Goal: Task Accomplishment & Management: Manage account settings

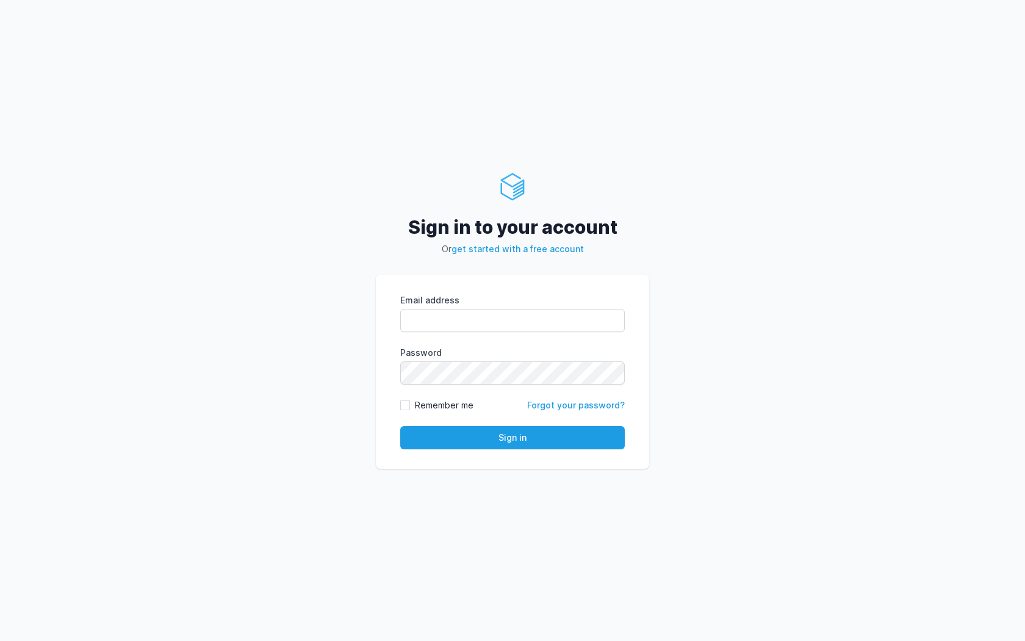
click at [487, 320] on input "Email address" at bounding box center [512, 320] width 225 height 23
click at [0, 640] on com-1password-button at bounding box center [0, 641] width 0 height 0
type input "kiran@cied.in"
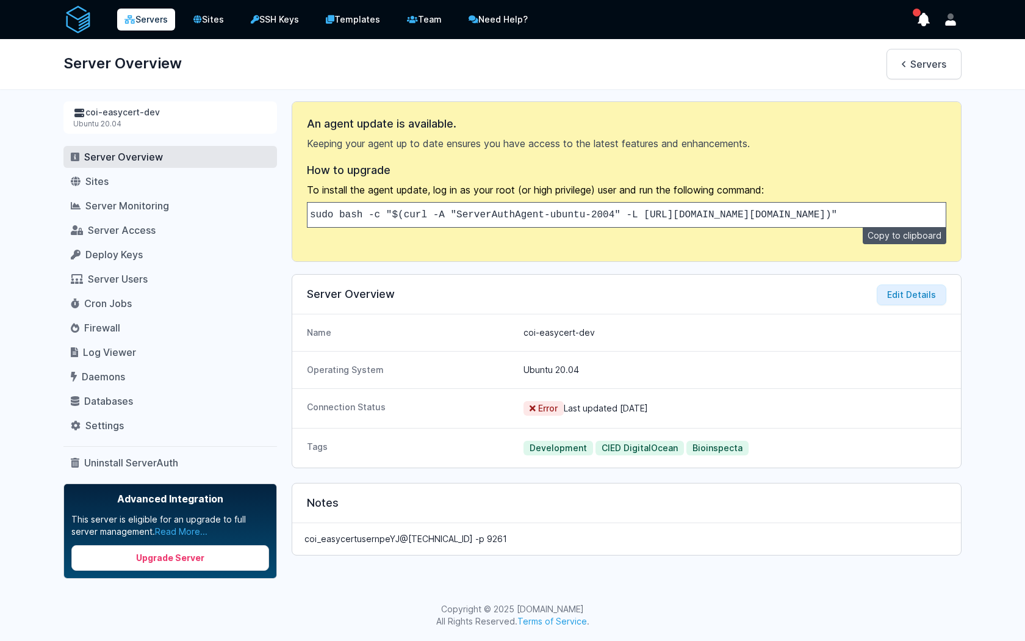
click at [156, 21] on link "Servers" at bounding box center [146, 20] width 58 height 22
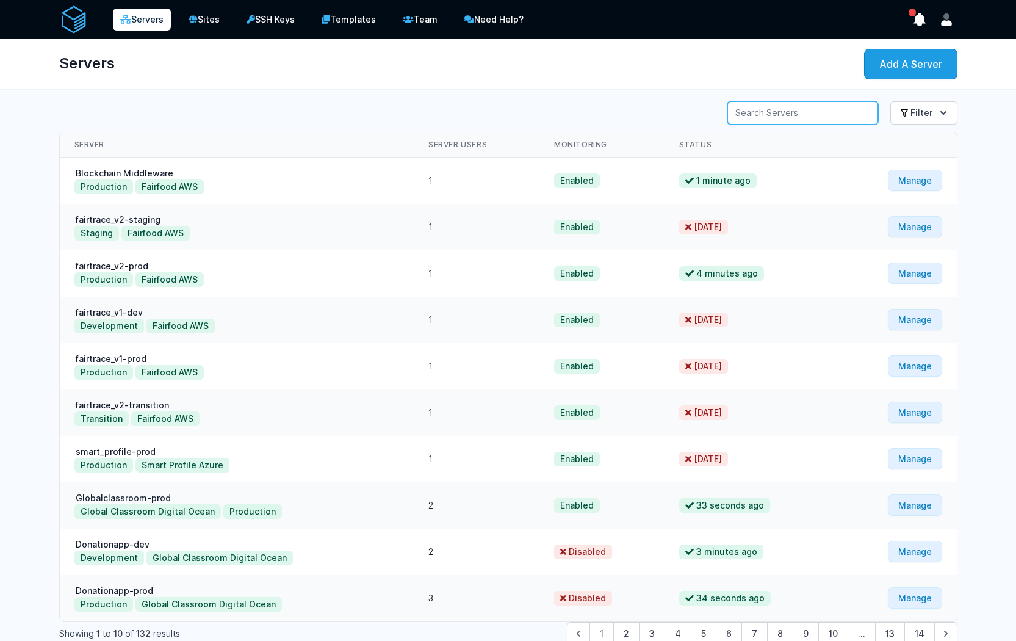
click at [798, 121] on input "Server Search" at bounding box center [802, 112] width 151 height 23
type input "lehvoss"
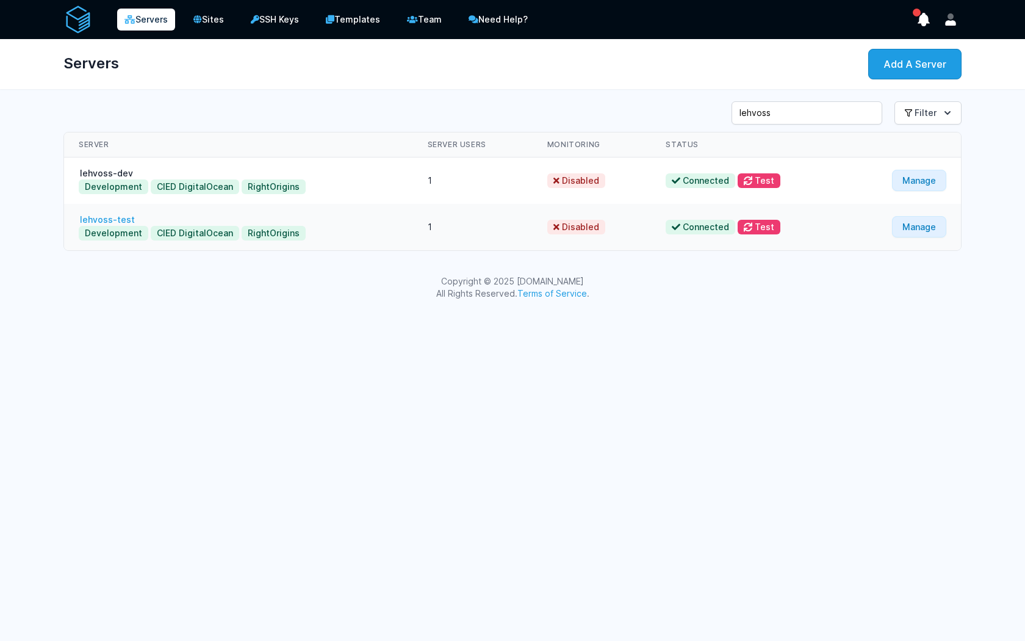
click at [102, 220] on link "lehvoss-test" at bounding box center [107, 219] width 57 height 10
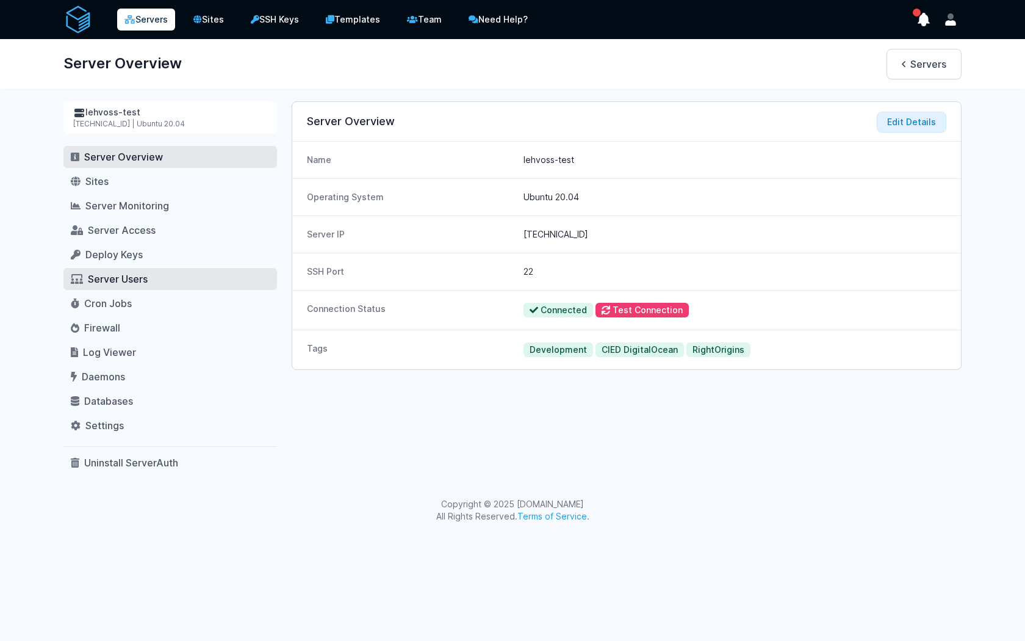
click at [144, 276] on span "Server Users" at bounding box center [118, 279] width 60 height 12
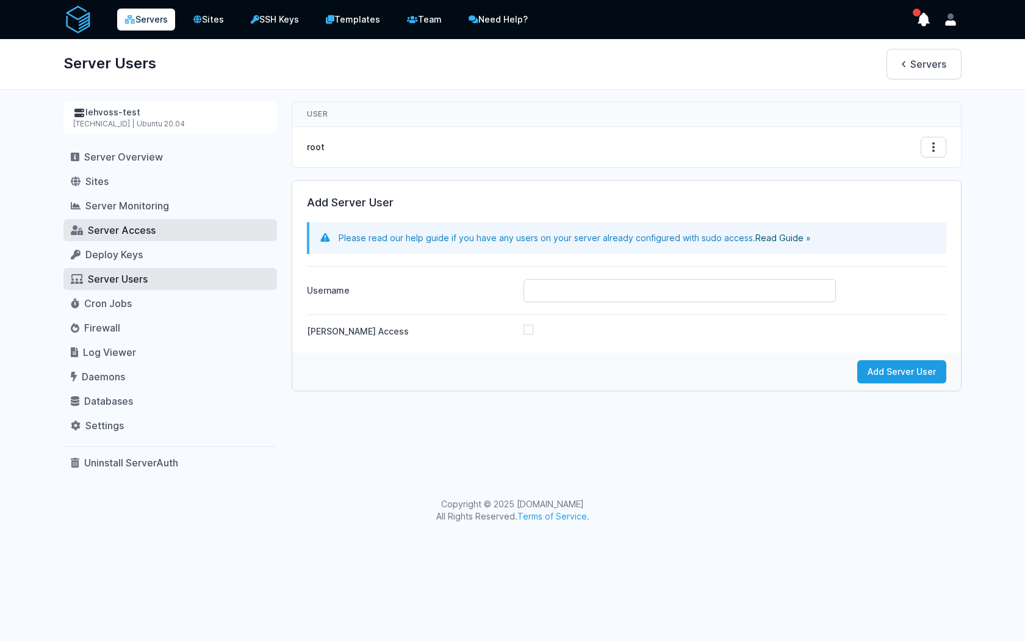
click at [128, 236] on span "Server Access" at bounding box center [122, 230] width 68 height 12
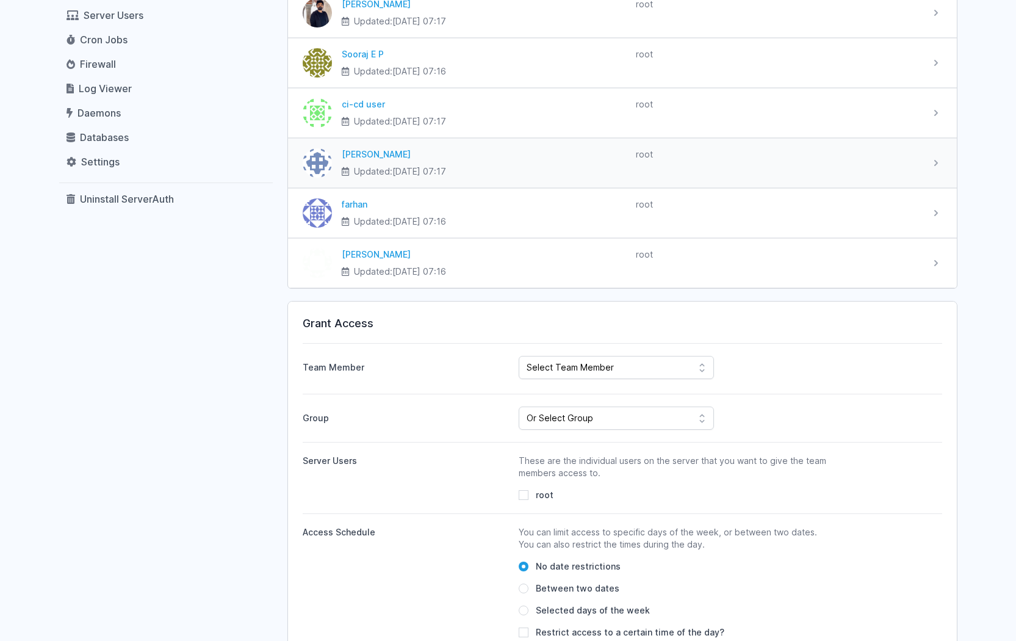
scroll to position [402, 0]
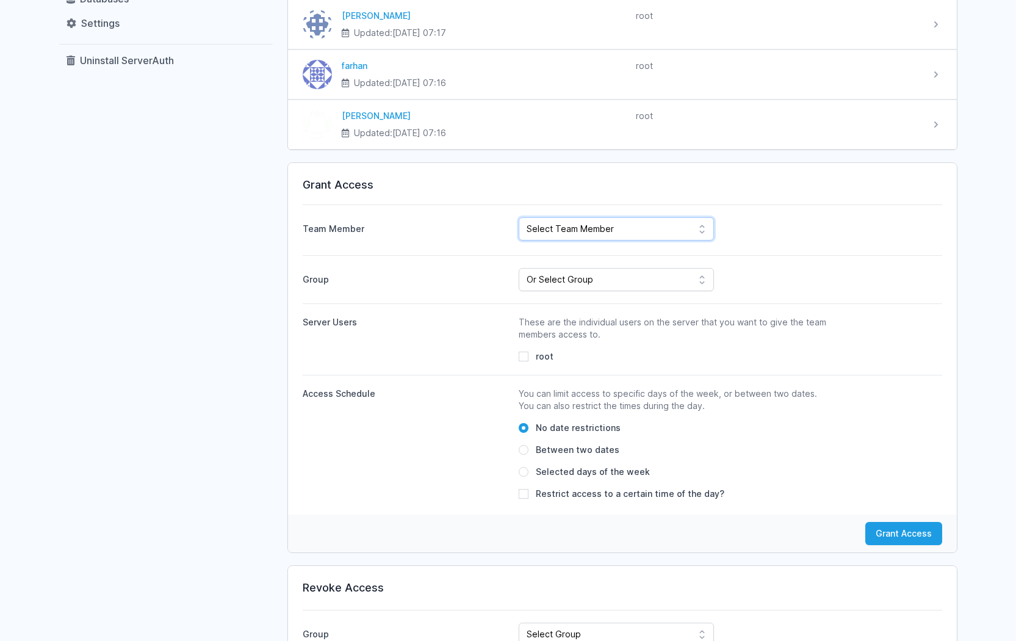
click at [689, 230] on select "Select Team Member [PERSON_NAME] Kiran UK [PERSON_NAME] ahdil [PERSON_NAME] [PE…" at bounding box center [616, 228] width 195 height 23
select select "397"
click at [519, 217] on select "Select Team Member [PERSON_NAME] Kiran UK [PERSON_NAME] ahdil [PERSON_NAME] [PE…" at bounding box center [616, 228] width 195 height 23
click at [655, 287] on select "Or Select Group Fairfood Smartprofile CIED Inhouse Bioinspecta NGS CBSOFT Audit…" at bounding box center [616, 279] width 195 height 23
select select "162"
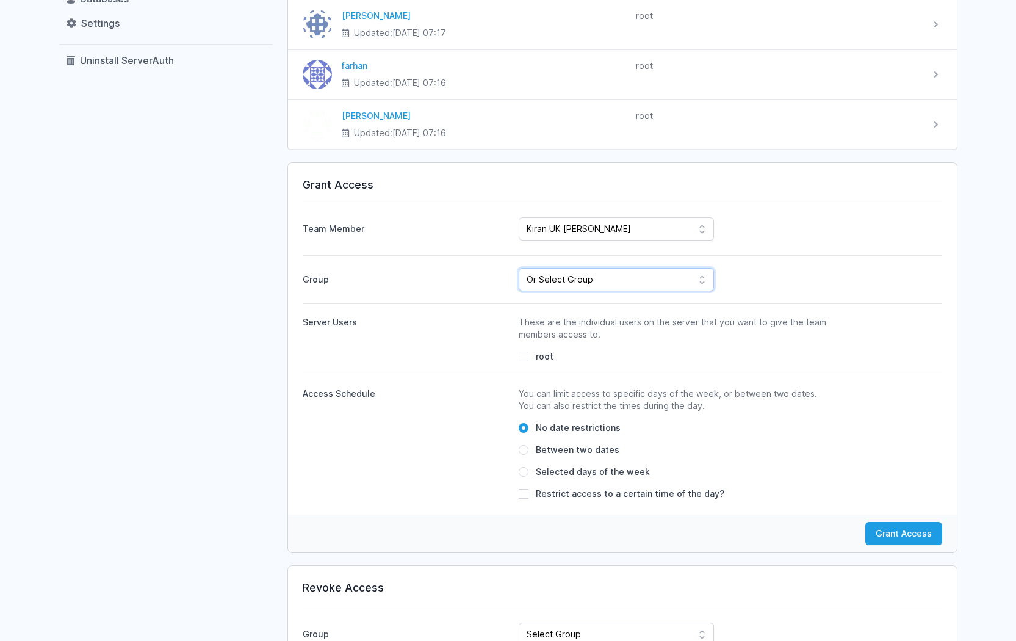
click at [519, 268] on select "Or Select Group Fairfood Smartprofile CIED Inhouse Bioinspecta NGS CBSOFT Audit…" at bounding box center [616, 279] width 195 height 23
click at [530, 359] on div "root" at bounding box center [675, 356] width 312 height 12
click at [526, 358] on input "root" at bounding box center [524, 356] width 10 height 10
checkbox input "true"
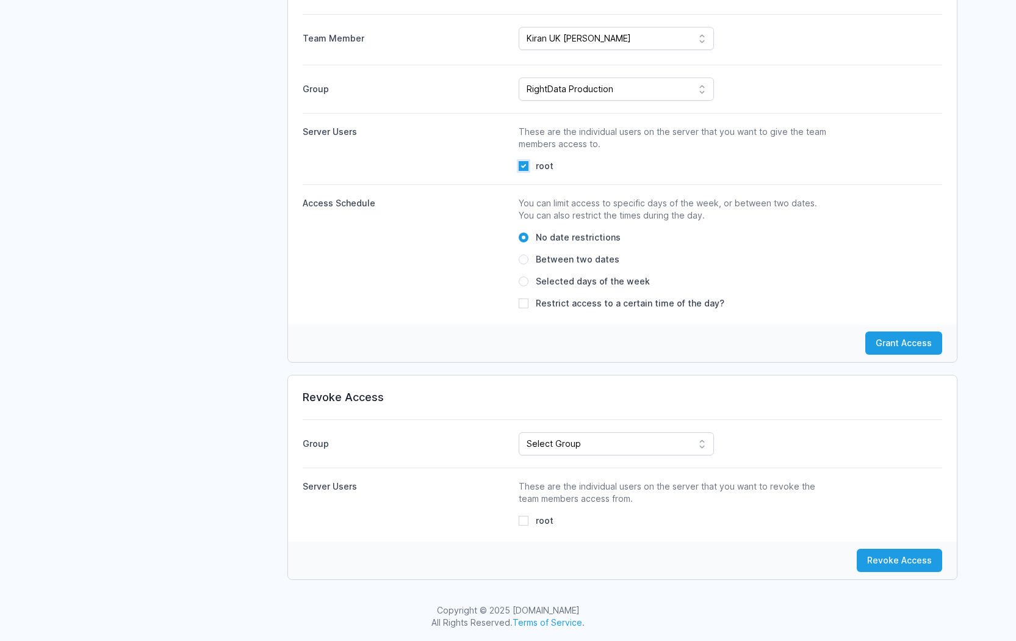
scroll to position [380, 0]
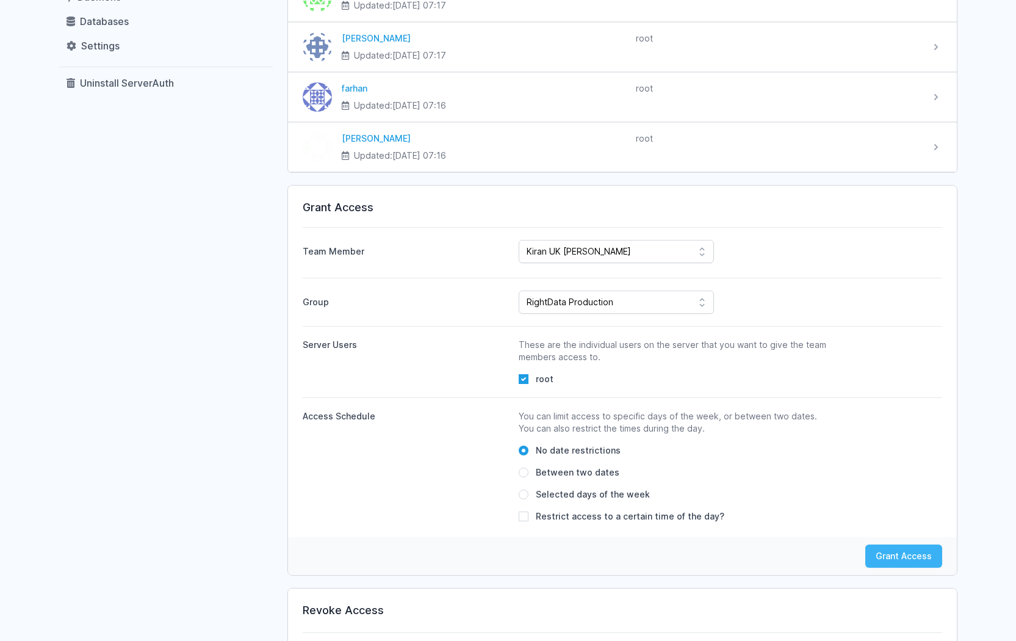
click at [901, 552] on button "Grant Access" at bounding box center [903, 555] width 77 height 23
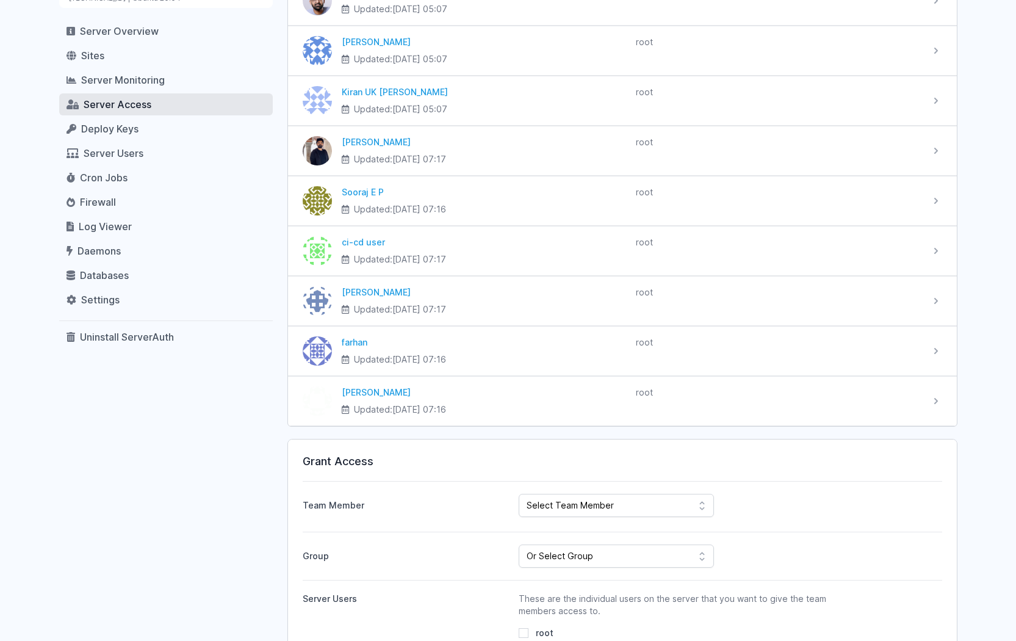
scroll to position [8, 0]
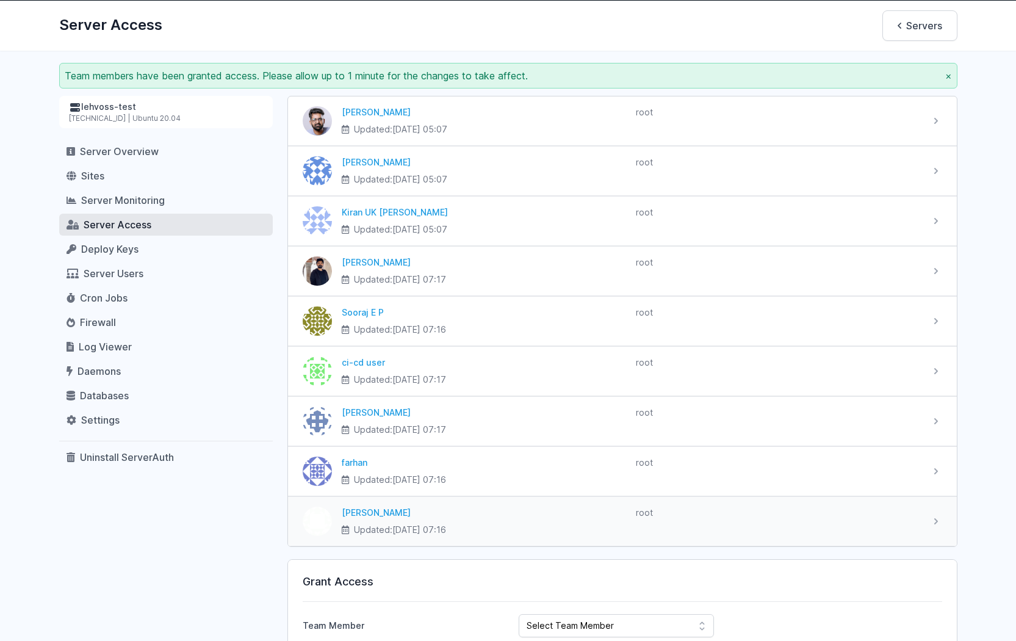
scroll to position [76, 0]
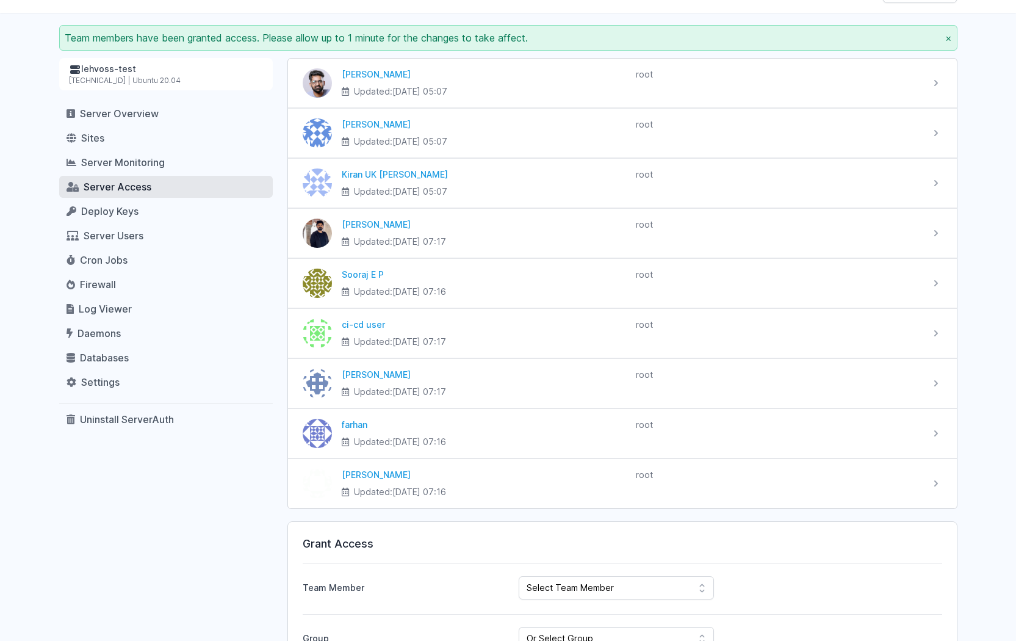
click at [190, 513] on div "lehvoss-test [TECHNICAL_ID] | Ubuntu 20.04 Server Overview Sites Server Monitor…" at bounding box center [166, 593] width 214 height 1071
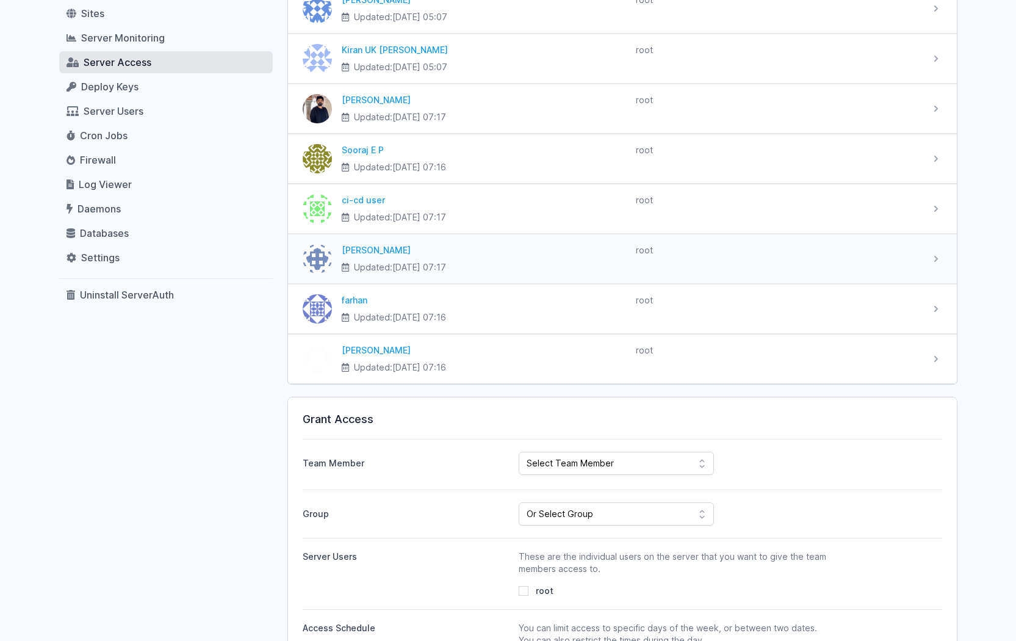
scroll to position [351, 0]
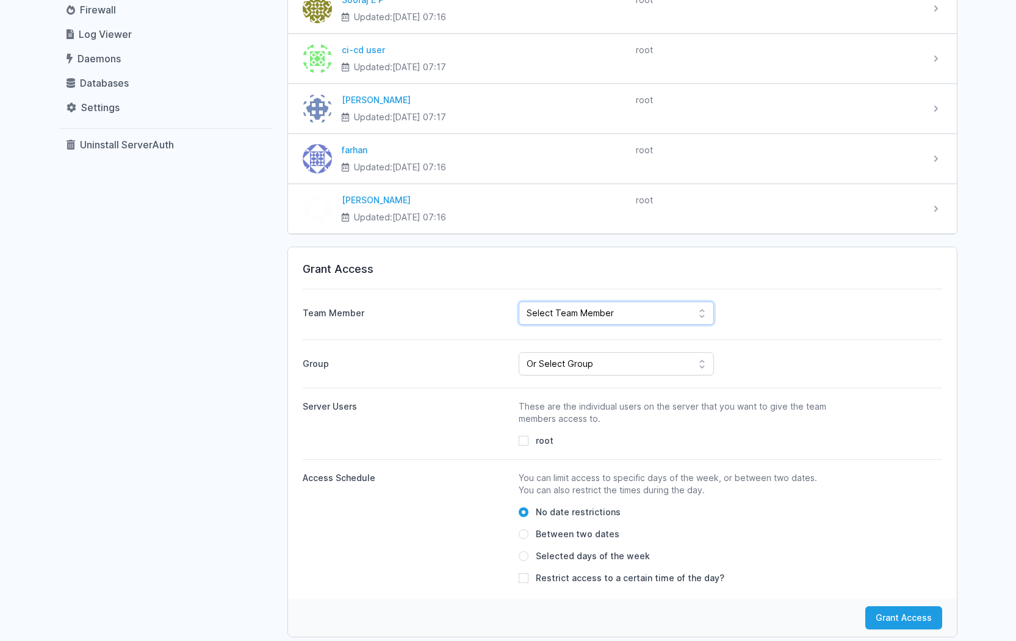
click at [605, 312] on select "Select Team Member Sudeesh Sankaran Kiran UK Pillai Gogul Chalil Vengara ahdil …" at bounding box center [616, 312] width 195 height 23
select select "397"
click at [519, 301] on select "Select Team Member Sudeesh Sankaran Kiran UK Pillai Gogul Chalil Vengara ahdil …" at bounding box center [616, 312] width 195 height 23
click at [596, 369] on select "Or Select Group Fairfood Smartprofile CIED Inhouse Bioinspecta NGS CBSOFT Audit…" at bounding box center [616, 363] width 195 height 23
select select "162"
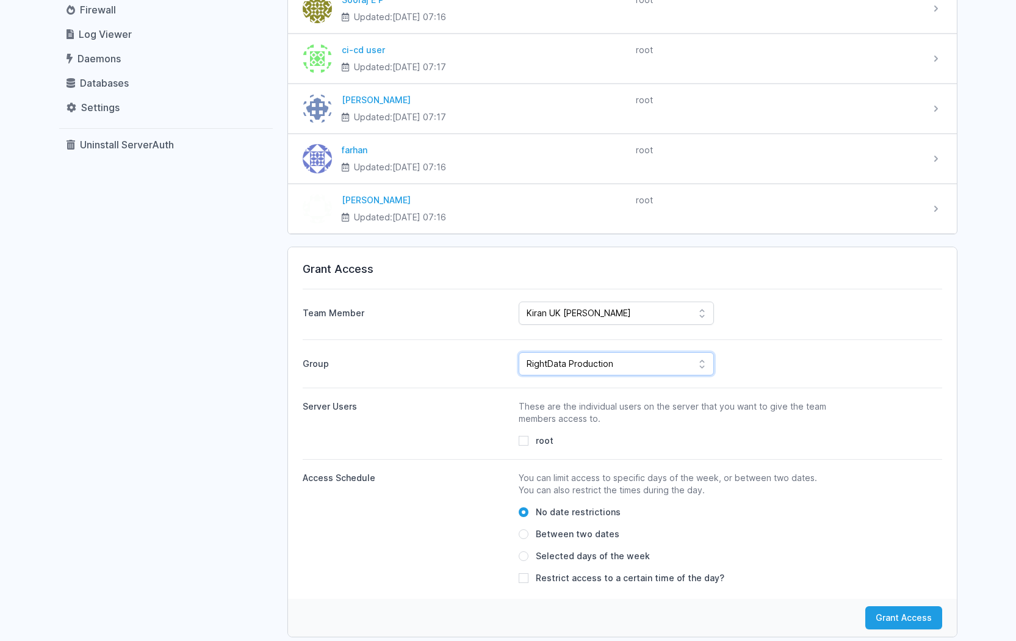
click at [519, 352] on select "Or Select Group Fairfood Smartprofile CIED Inhouse Bioinspecta NGS CBSOFT Audit…" at bounding box center [616, 363] width 195 height 23
click at [526, 441] on input "root" at bounding box center [524, 441] width 10 height 10
checkbox input "true"
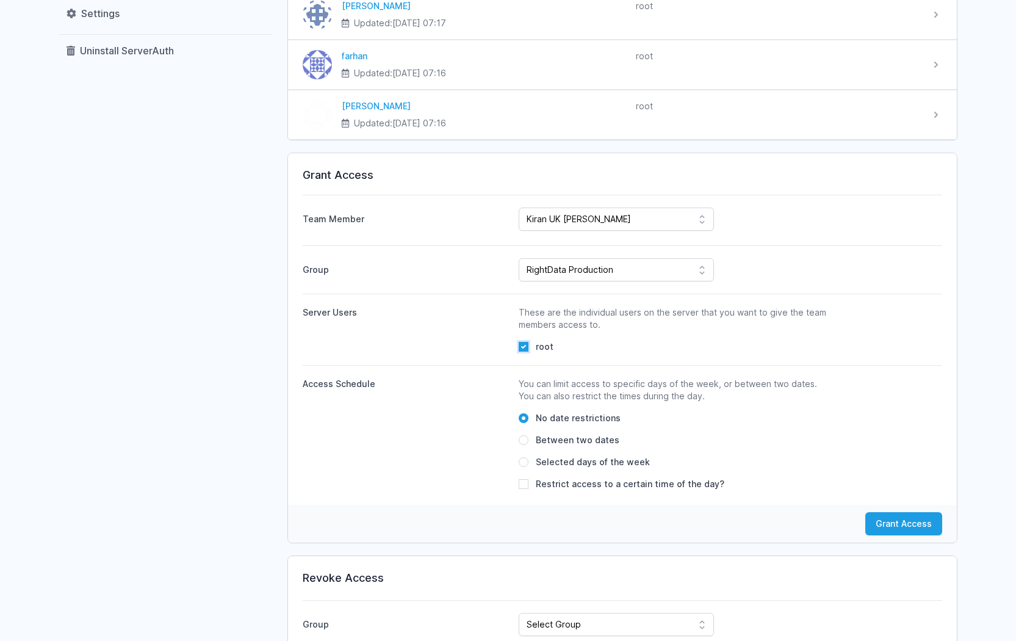
scroll to position [383, 0]
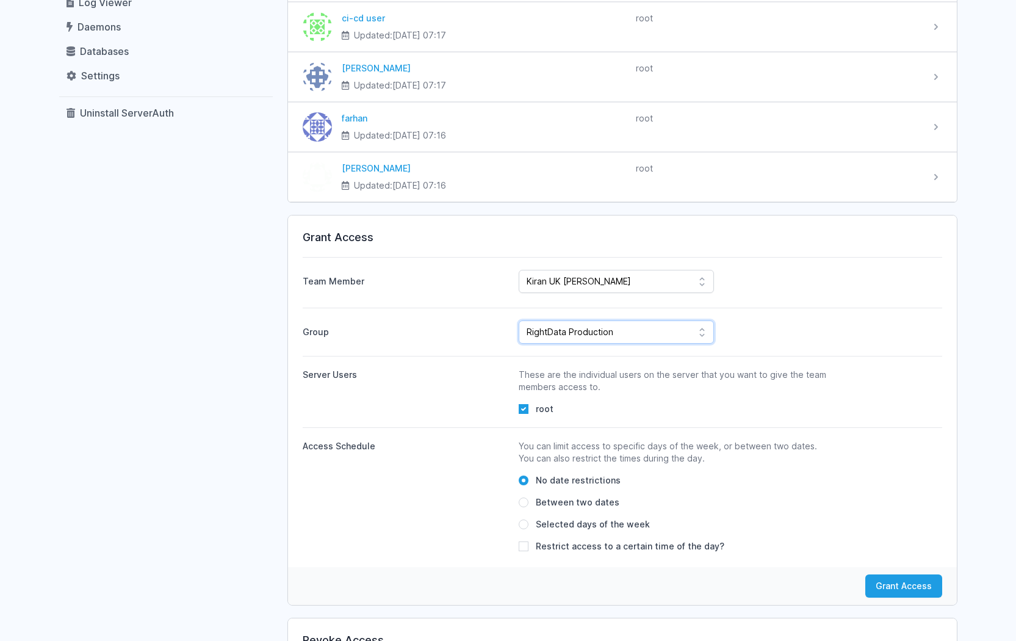
click at [641, 334] on select "Or Select Group Fairfood Smartprofile CIED Inhouse Bioinspecta NGS CBSOFT Audit…" at bounding box center [616, 331] width 195 height 23
select select "40"
click at [519, 320] on select "Or Select Group Fairfood Smartprofile CIED Inhouse Bioinspecta NGS CBSOFT Audit…" at bounding box center [616, 331] width 195 height 23
click at [795, 307] on div "Team Member Select Team Member Sudeesh Sankaran Kiran UK Pillai Gogul Chalil Ve…" at bounding box center [623, 404] width 640 height 295
click at [773, 335] on div "Or Select Group Fairfood Smartprofile CIED Inhouse Bioinspecta NGS CBSOFT Audit…" at bounding box center [730, 331] width 423 height 23
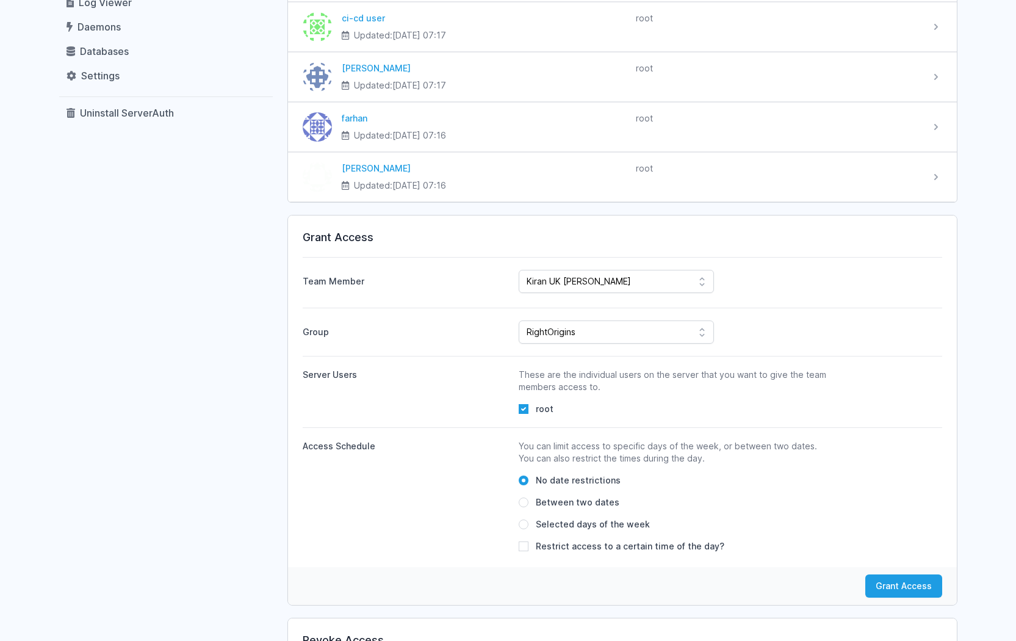
click at [497, 337] on label "Group" at bounding box center [406, 332] width 207 height 23
click at [519, 337] on select "Or Select Group Fairfood Smartprofile CIED Inhouse Bioinspecta NGS CBSOFT Audit…" at bounding box center [616, 331] width 195 height 23
click at [668, 405] on div "root" at bounding box center [675, 409] width 312 height 12
click at [755, 325] on div "Or Select Group Fairfood Smartprofile CIED Inhouse Bioinspecta NGS CBSOFT Audit…" at bounding box center [730, 331] width 423 height 23
click at [909, 591] on button "Grant Access" at bounding box center [903, 585] width 77 height 23
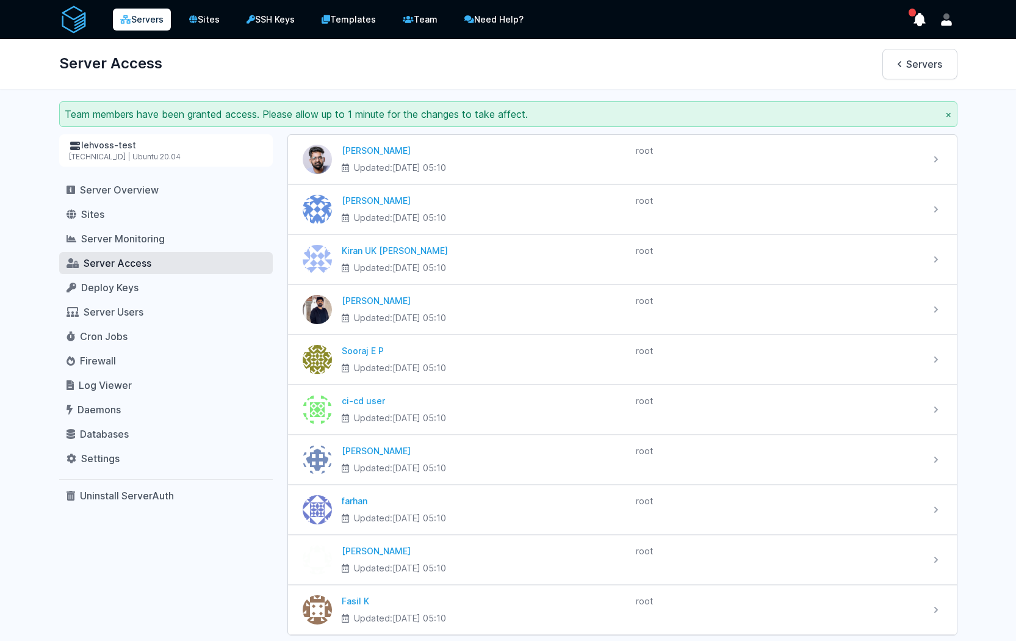
click at [600, 54] on div "Server Access Servers" at bounding box center [508, 64] width 937 height 50
click at [640, 41] on div "Server Access Servers" at bounding box center [508, 64] width 937 height 50
click at [114, 187] on span "Server Overview" at bounding box center [119, 190] width 79 height 12
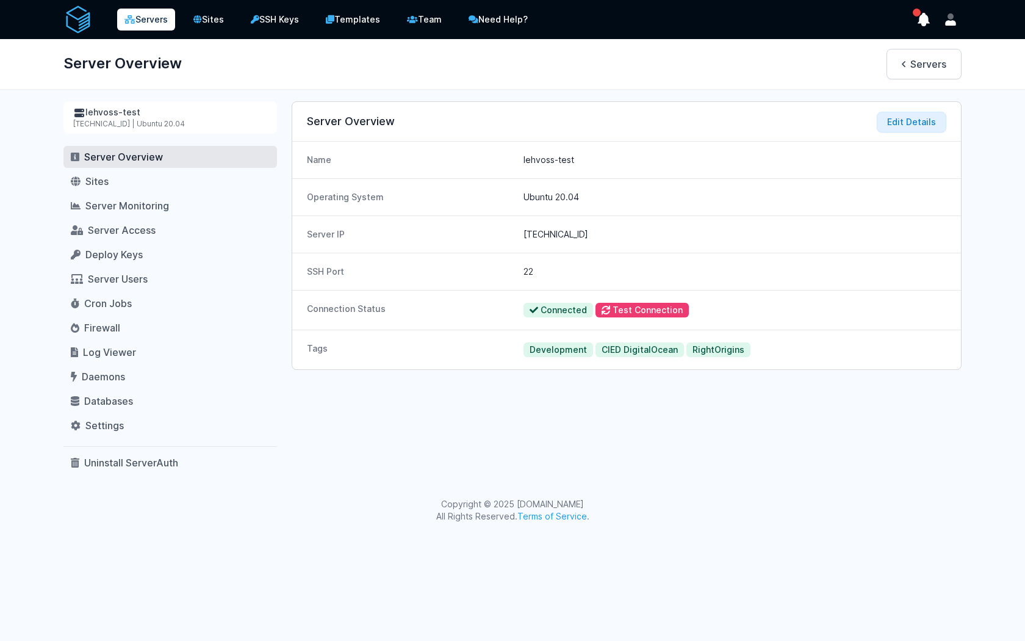
click at [661, 90] on div "Servers Sites SSH Keys Templates Team Need Help?" at bounding box center [512, 267] width 1025 height 535
